Goal: Information Seeking & Learning: Learn about a topic

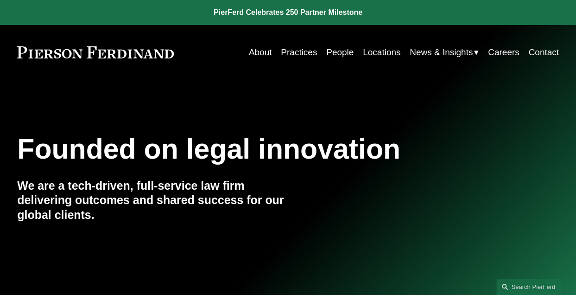
click at [374, 58] on link "Locations" at bounding box center [382, 53] width 38 height 18
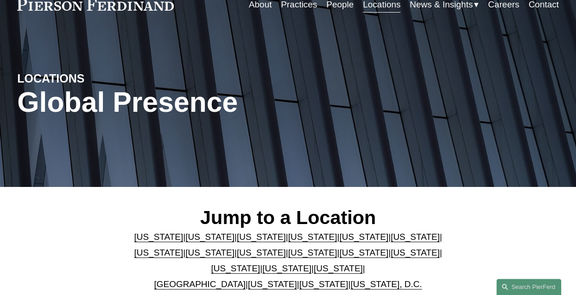
scroll to position [48, 0]
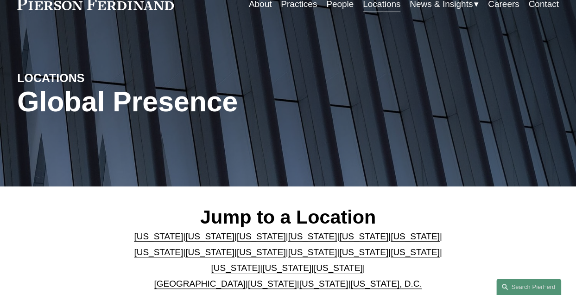
click at [391, 241] on link "[US_STATE]" at bounding box center [415, 236] width 49 height 10
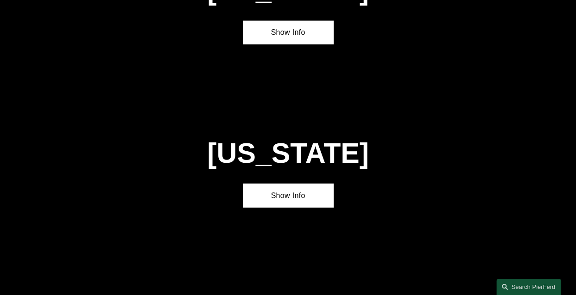
scroll to position [1187, 0]
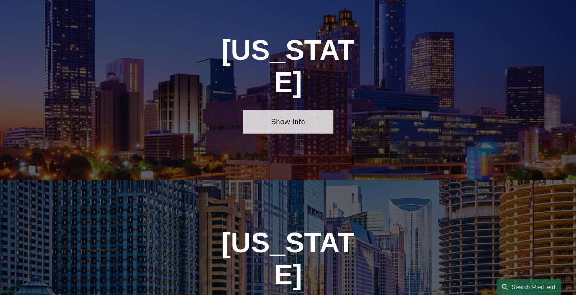
click at [268, 113] on link "Show Info" at bounding box center [288, 121] width 90 height 23
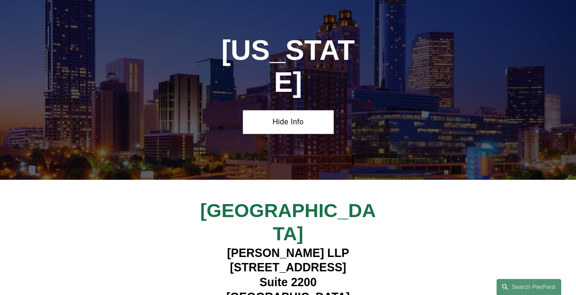
click at [304, 246] on h4 "[PERSON_NAME] LLP [STREET_ADDRESS]" at bounding box center [288, 275] width 226 height 59
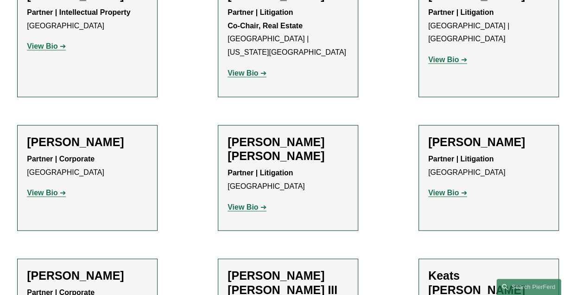
scroll to position [965, 0]
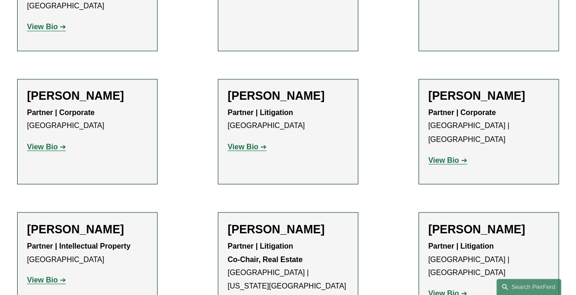
scroll to position [703, 0]
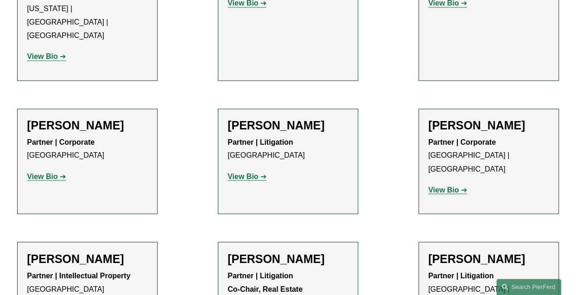
click at [45, 172] on strong "View Bio" at bounding box center [42, 176] width 31 height 8
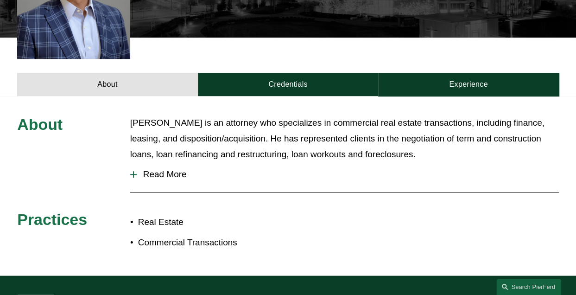
scroll to position [309, 0]
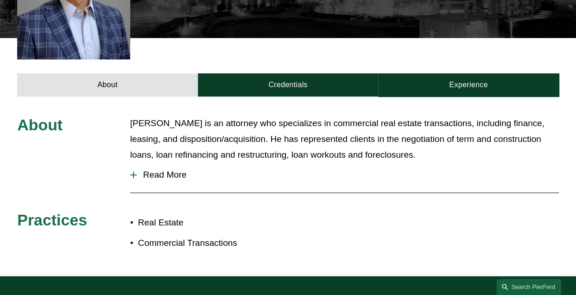
click at [160, 170] on span "Read More" at bounding box center [348, 175] width 422 height 10
